Goal: Navigation & Orientation: Find specific page/section

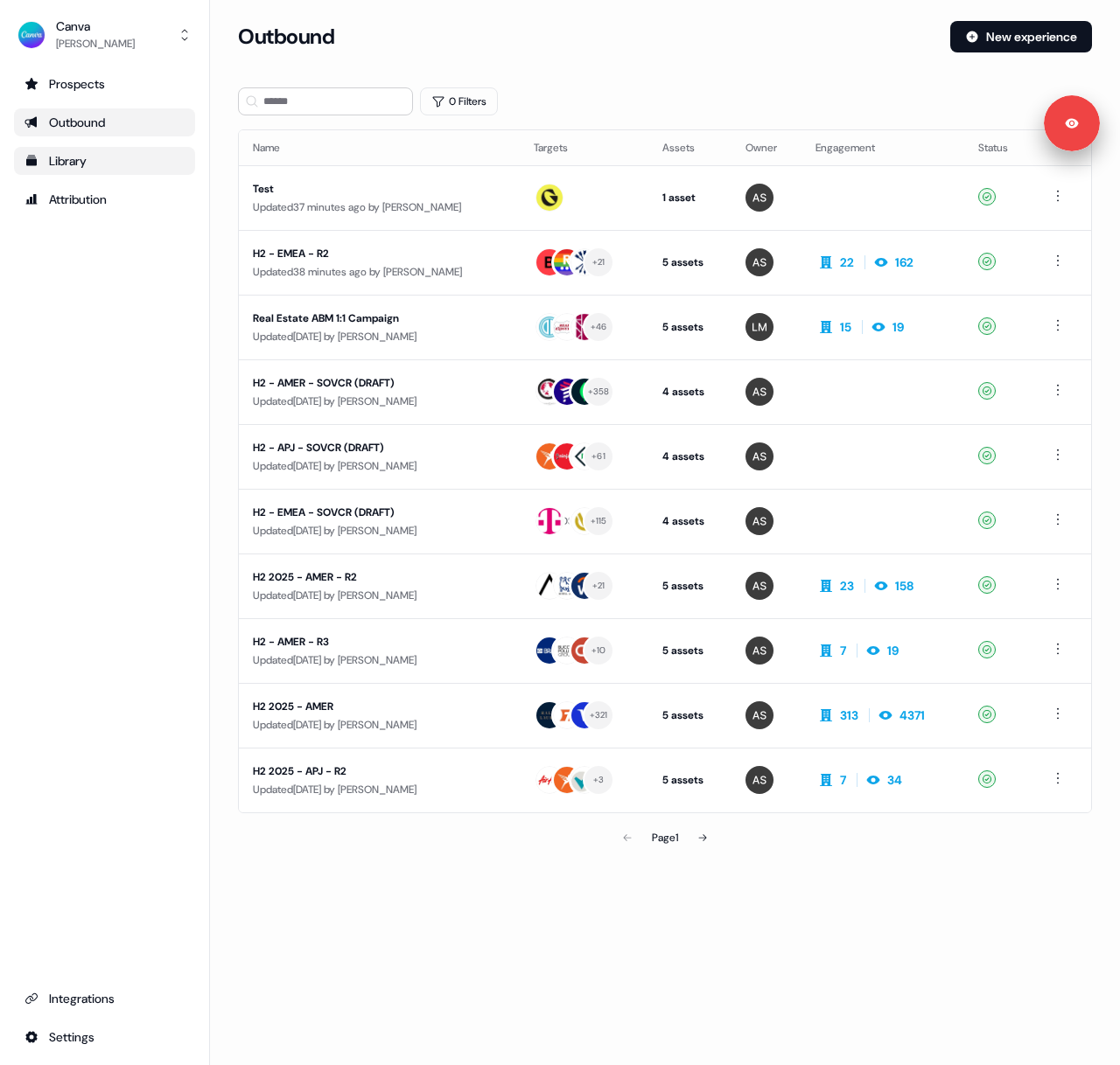
click at [86, 147] on link "Library" at bounding box center [105, 161] width 181 height 28
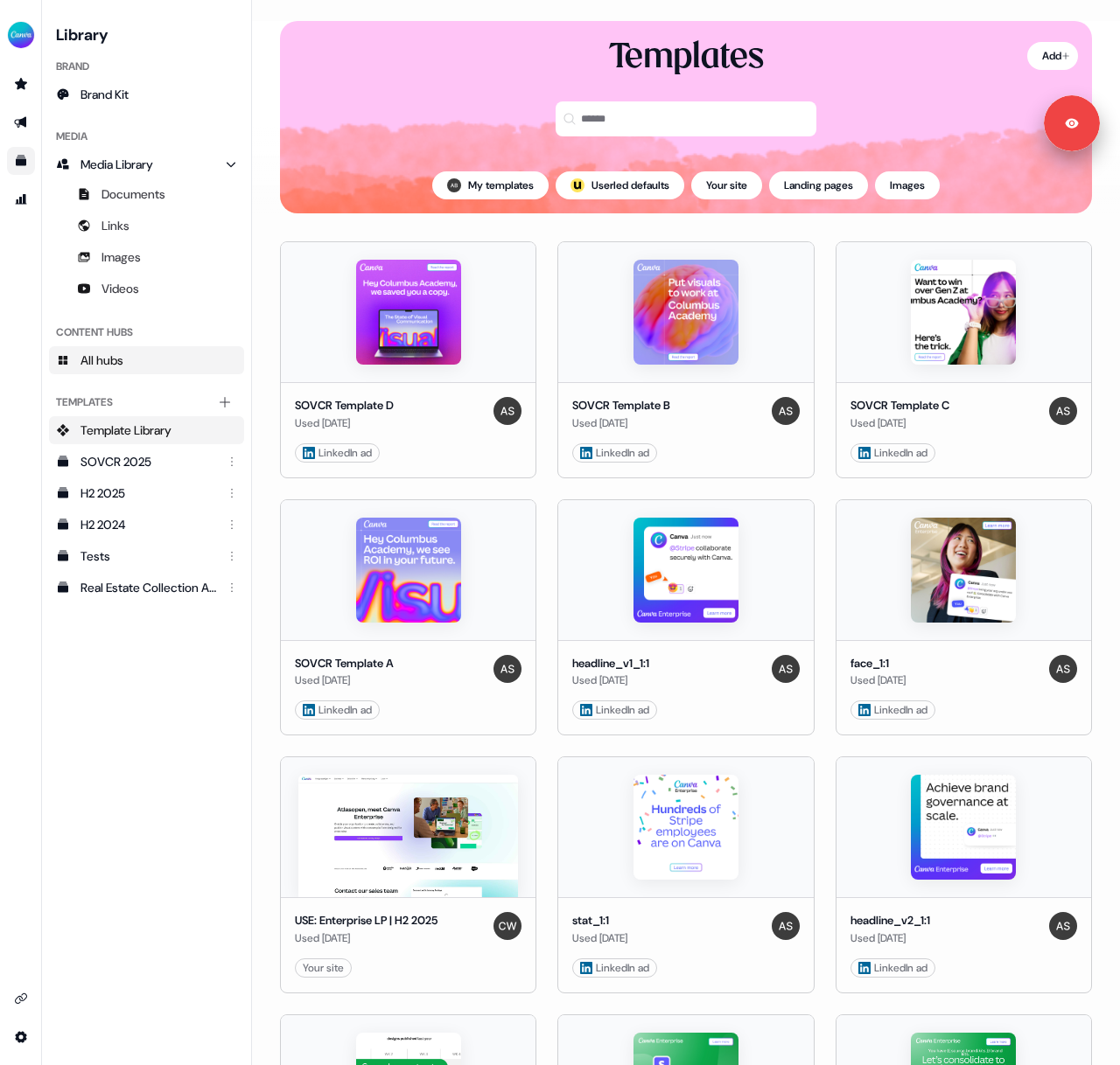
click at [118, 363] on span "All hubs" at bounding box center [101, 360] width 42 height 18
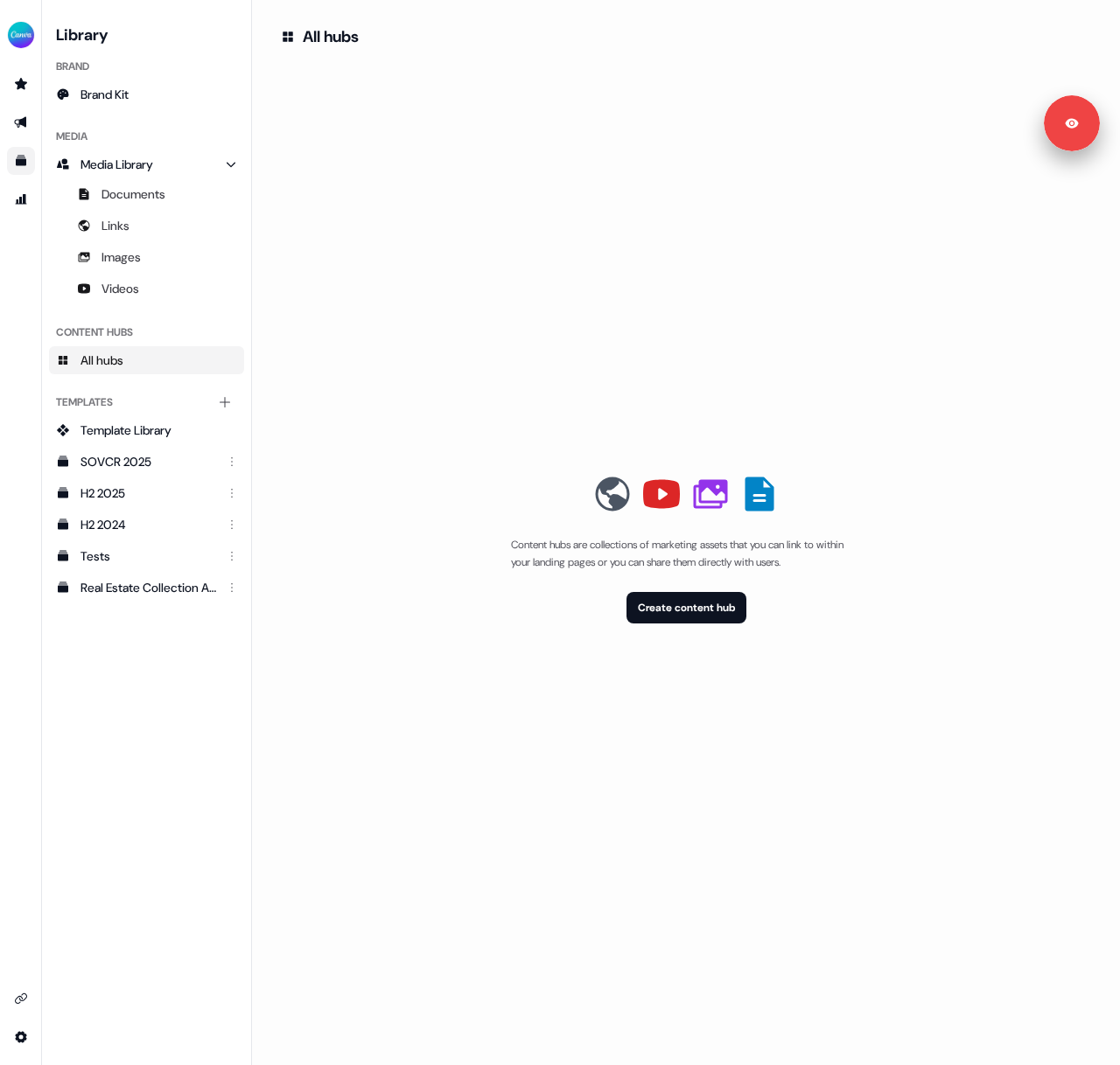
click at [834, 738] on div "Content hubs are collections of marketing assets that you can link to within yo…" at bounding box center [686, 548] width 811 height 991
click at [970, 134] on link "Sign out" at bounding box center [950, 131] width 41 height 16
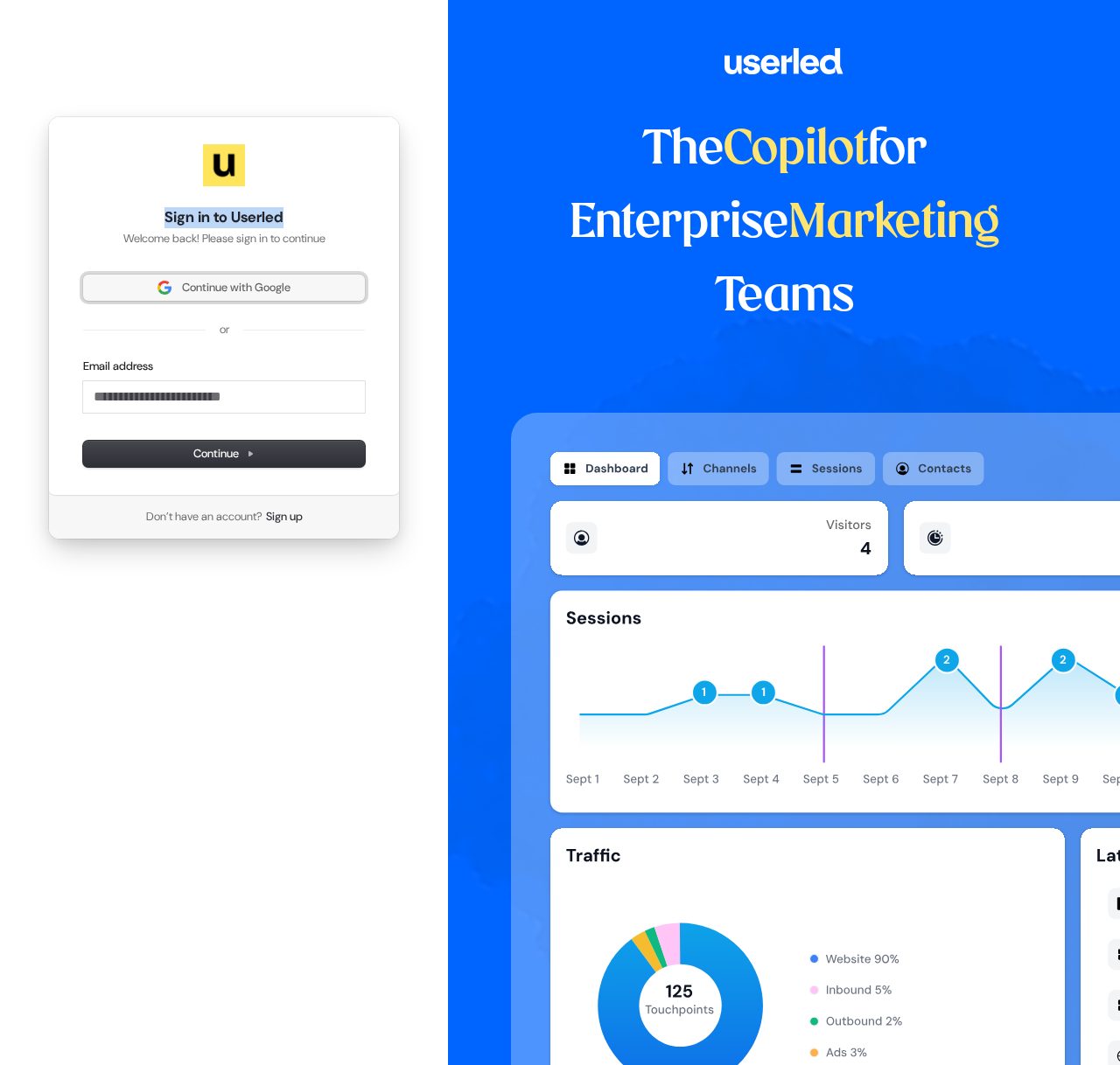
click at [274, 275] on button "Continue with Google" at bounding box center [224, 288] width 282 height 26
